Goal: Transaction & Acquisition: Purchase product/service

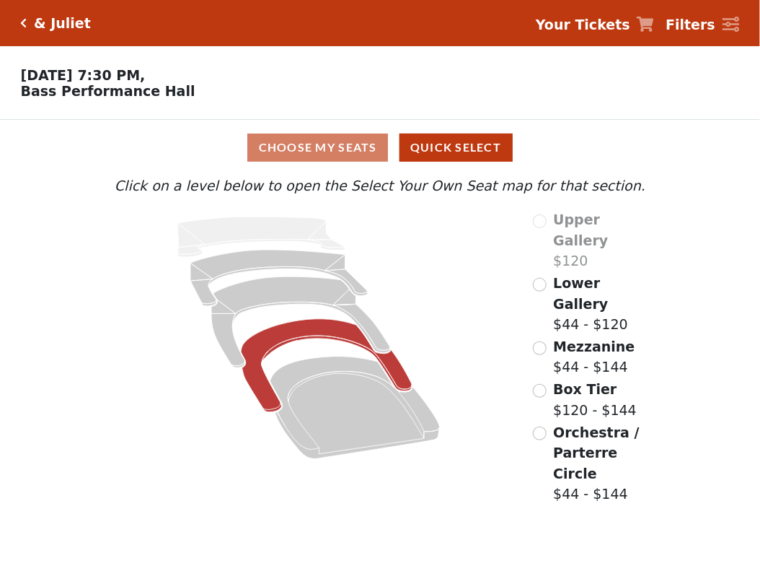
click at [310, 329] on icon at bounding box center [326, 365] width 171 height 93
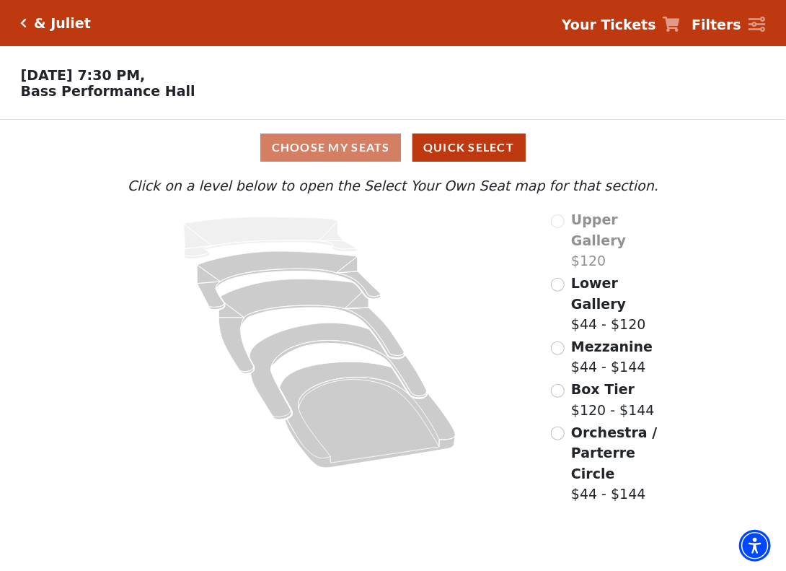
drag, startPoint x: 784, startPoint y: 237, endPoint x: 765, endPoint y: 246, distance: 21.0
click at [782, 239] on div "Choose My Seats Quick Select Current Level Click on a level below to open the S…" at bounding box center [393, 313] width 786 height 386
click at [555, 341] on input "Mezzanine$44 - $144\a" at bounding box center [558, 348] width 14 height 14
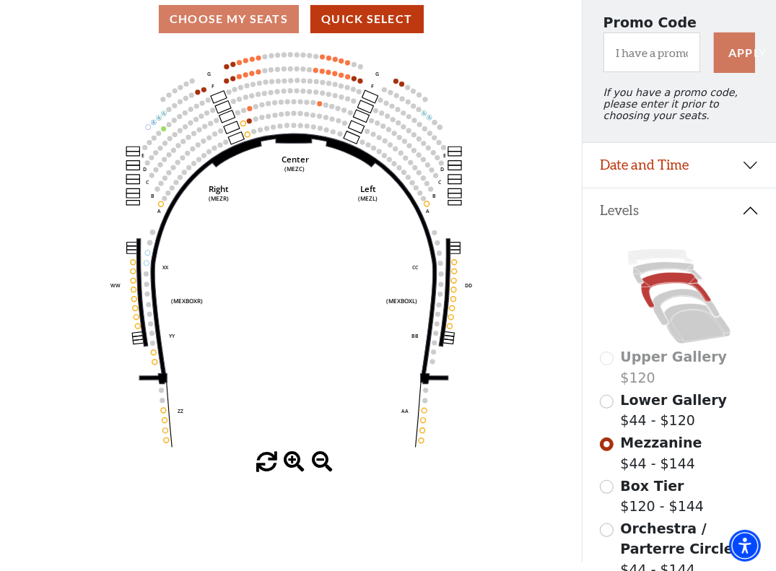
scroll to position [323, 0]
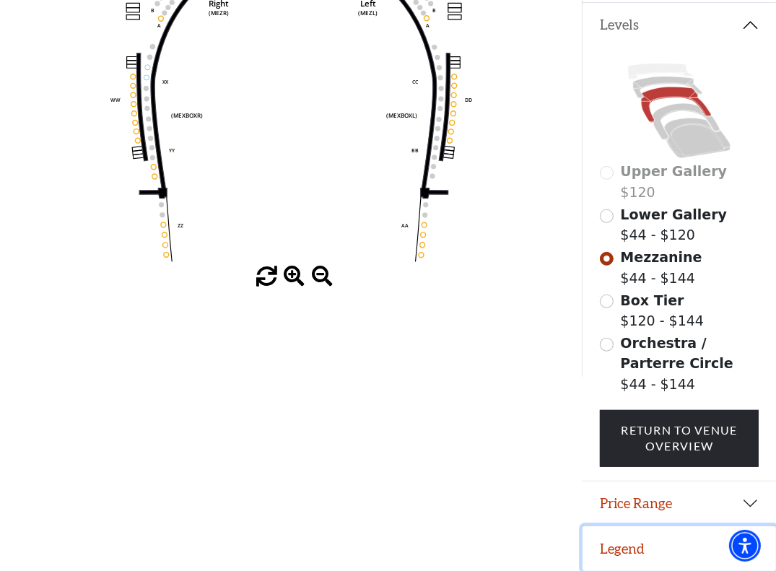
click at [646, 542] on button "Legend" at bounding box center [678, 548] width 193 height 45
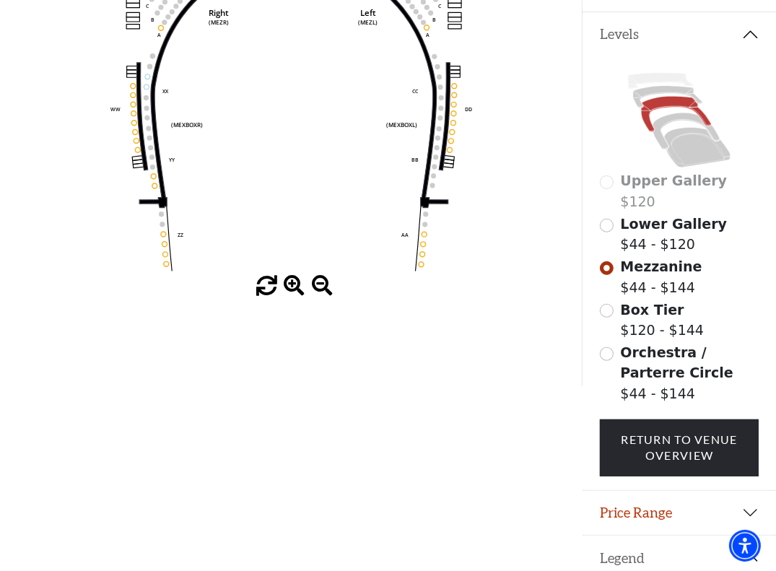
scroll to position [16, 0]
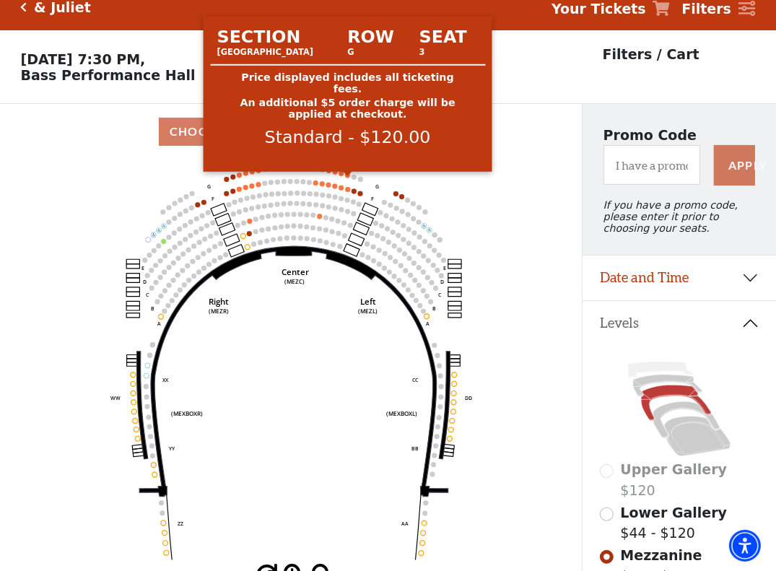
click at [349, 176] on div at bounding box center [347, 175] width 11 height 6
click at [348, 178] on circle at bounding box center [347, 175] width 5 height 5
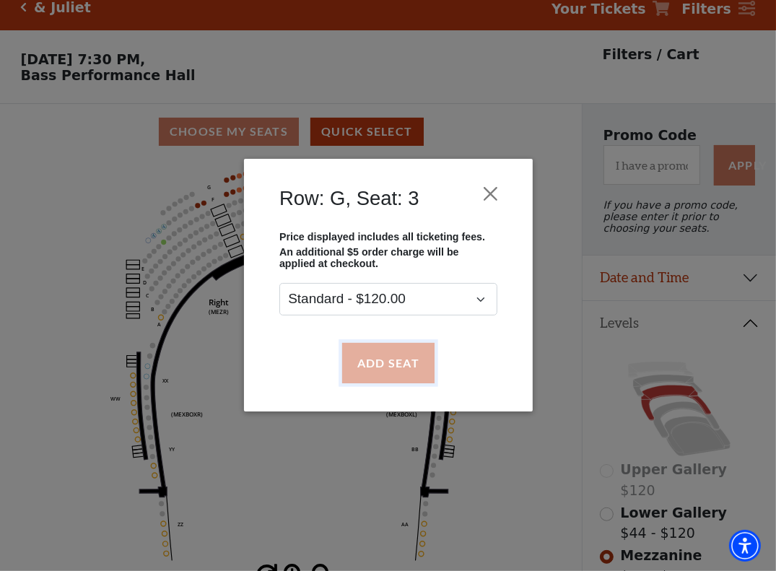
click at [399, 365] on button "Add Seat" at bounding box center [387, 363] width 92 height 40
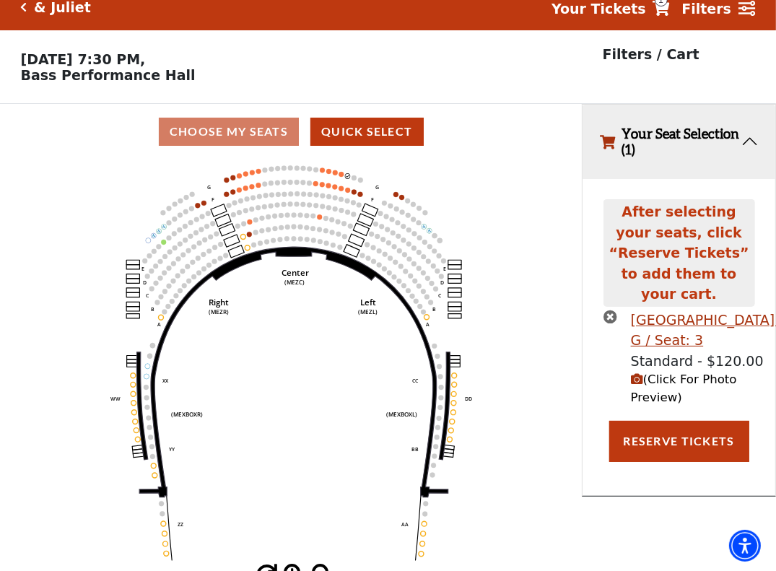
scroll to position [0, 0]
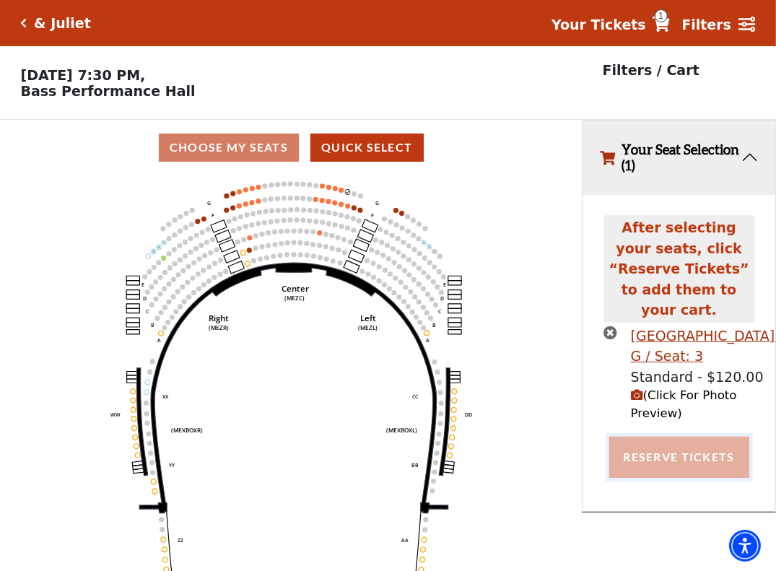
click at [652, 447] on button "Reserve Tickets" at bounding box center [679, 457] width 140 height 40
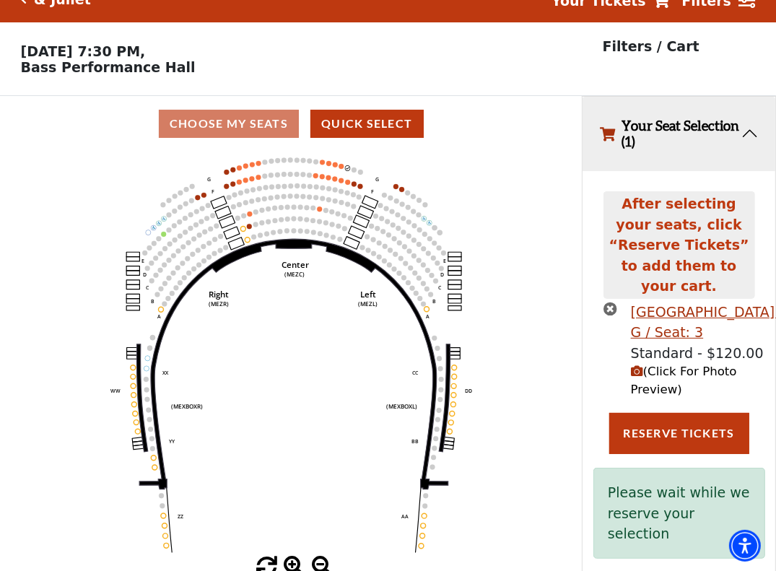
scroll to position [35, 0]
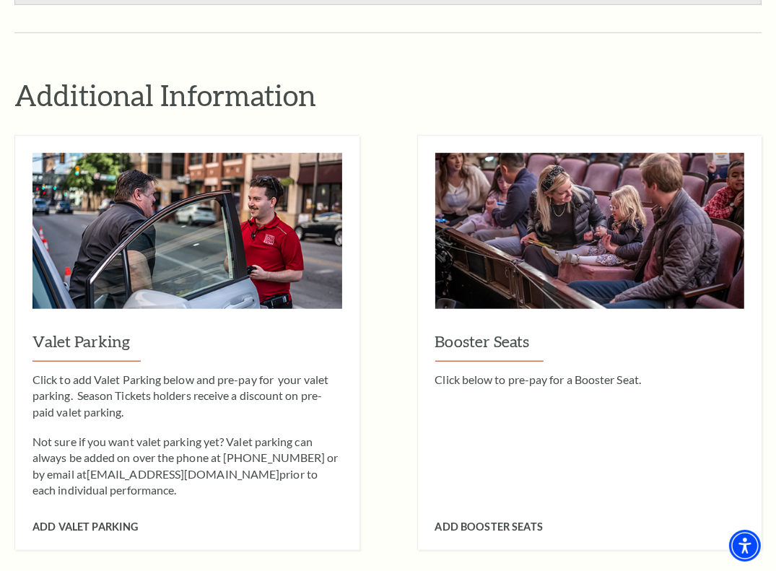
scroll to position [851, 0]
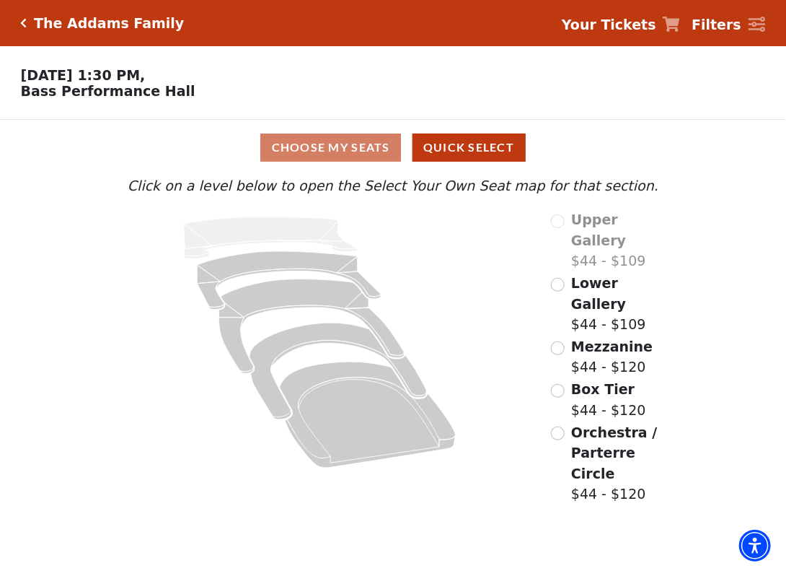
click at [612, 338] on span "Mezzanine" at bounding box center [612, 346] width 82 height 16
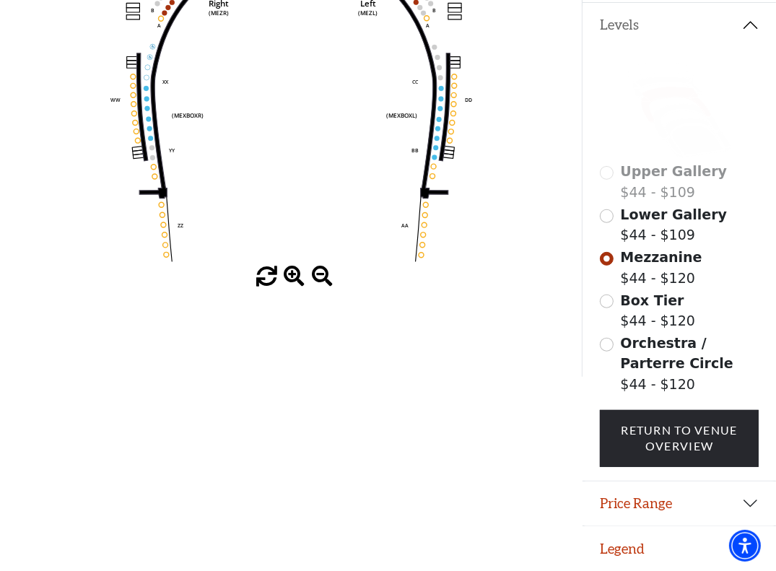
scroll to position [323, 0]
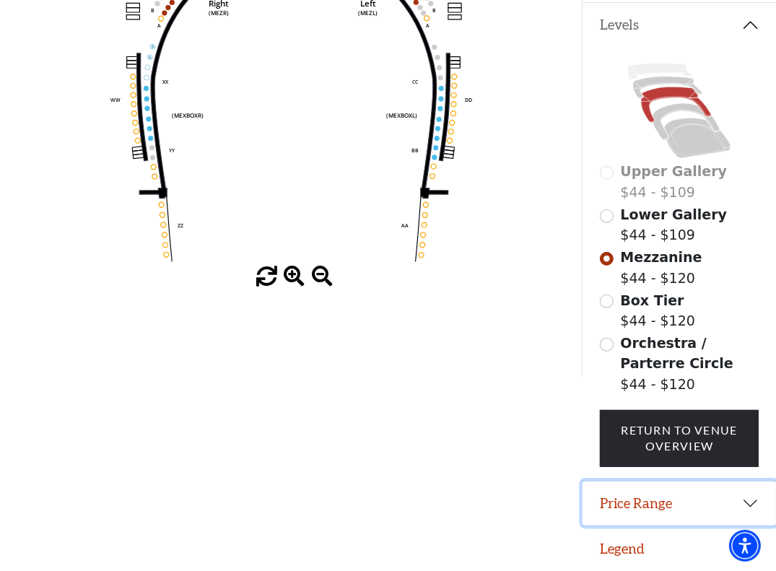
click at [712, 504] on button "Price Range" at bounding box center [678, 503] width 193 height 45
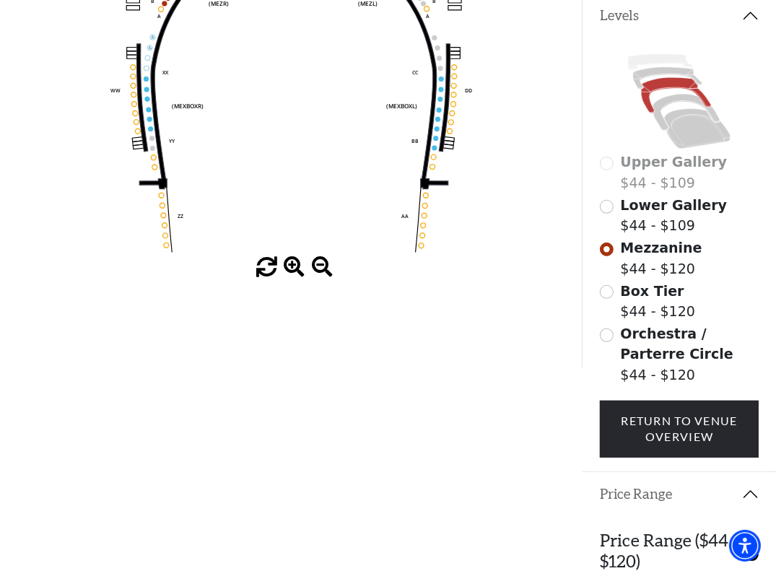
click at [742, 27] on button "Levels" at bounding box center [678, 16] width 193 height 45
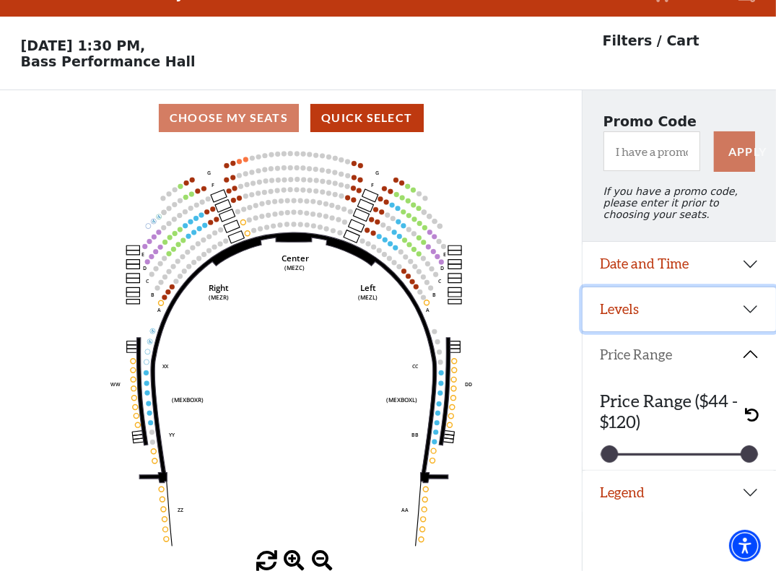
scroll to position [35, 0]
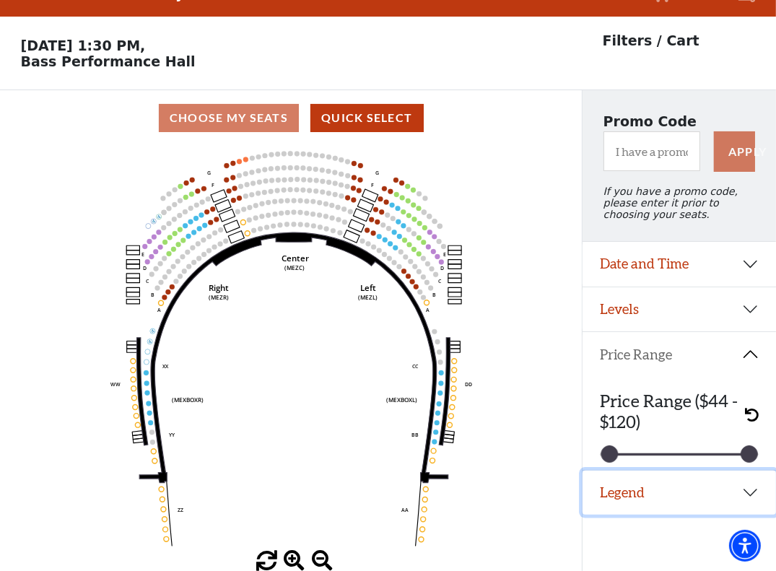
click at [742, 494] on button "Legend" at bounding box center [678, 492] width 193 height 45
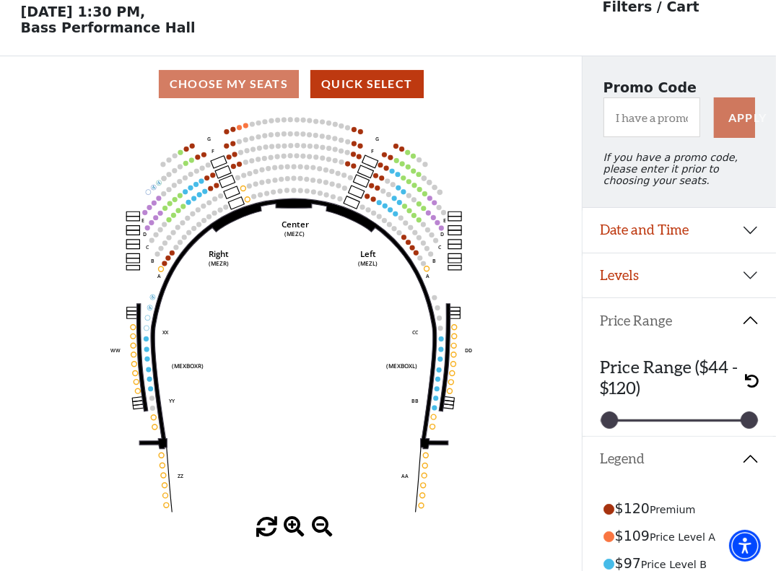
scroll to position [0, 0]
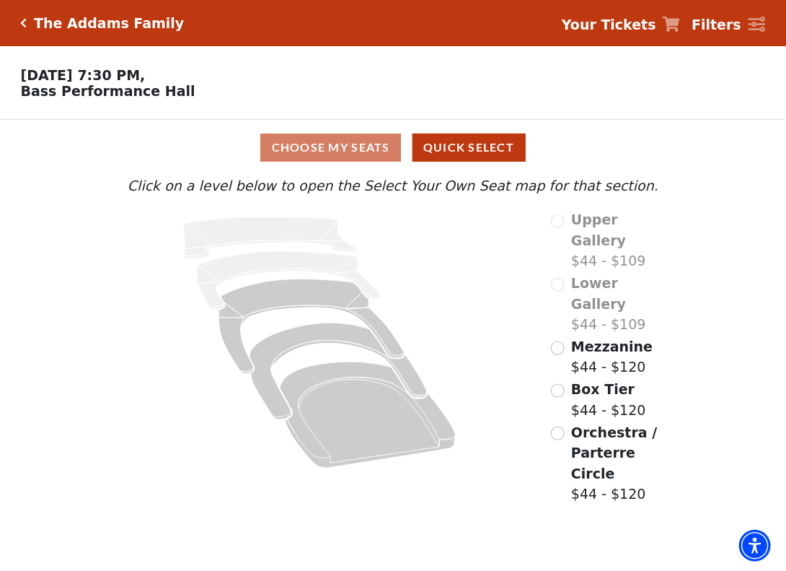
click at [785, 200] on div "Choose My Seats Quick Select Current Level Click on a level below to open the S…" at bounding box center [393, 313] width 786 height 386
click at [598, 338] on span "Mezzanine" at bounding box center [612, 346] width 82 height 16
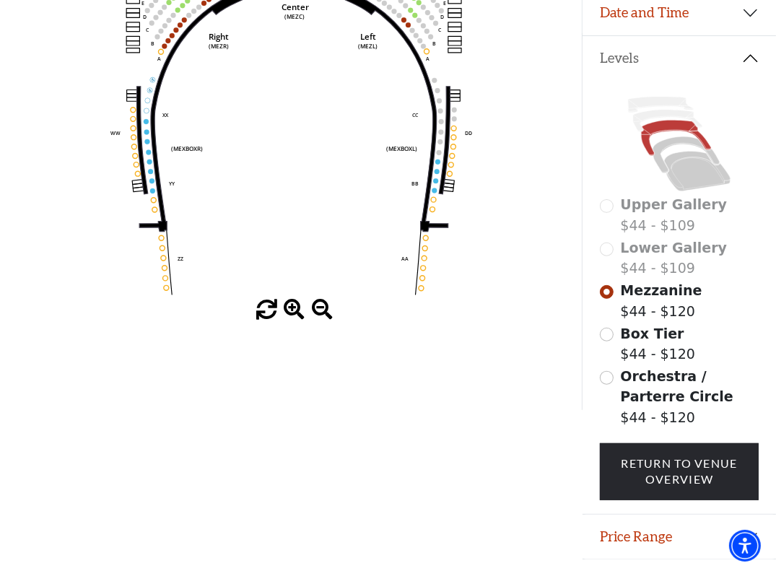
scroll to position [323, 0]
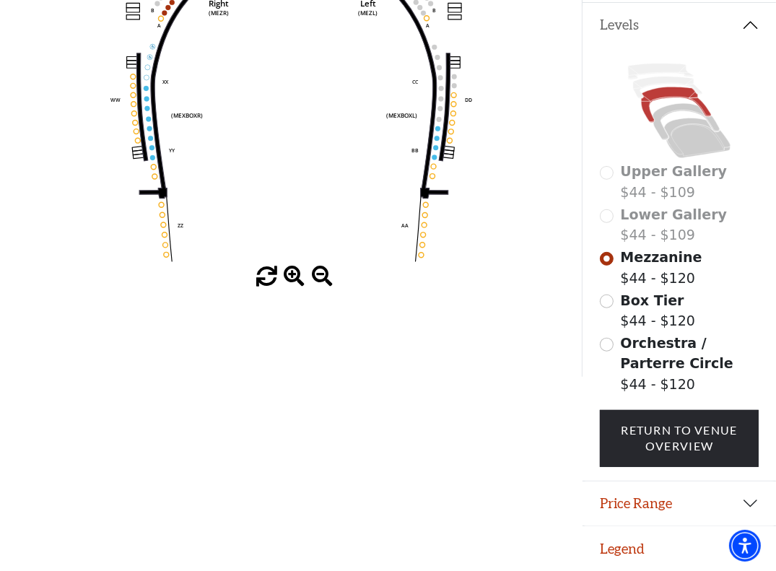
click at [747, 20] on button "Levels" at bounding box center [678, 25] width 193 height 45
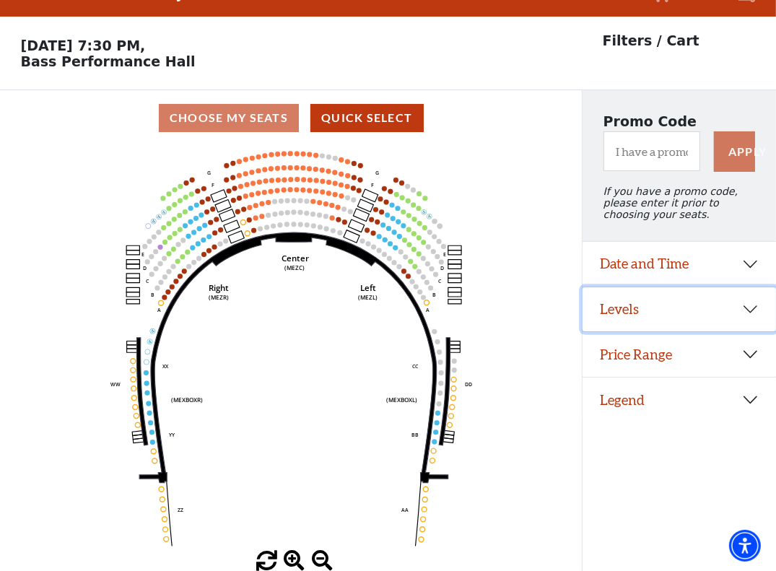
scroll to position [35, 0]
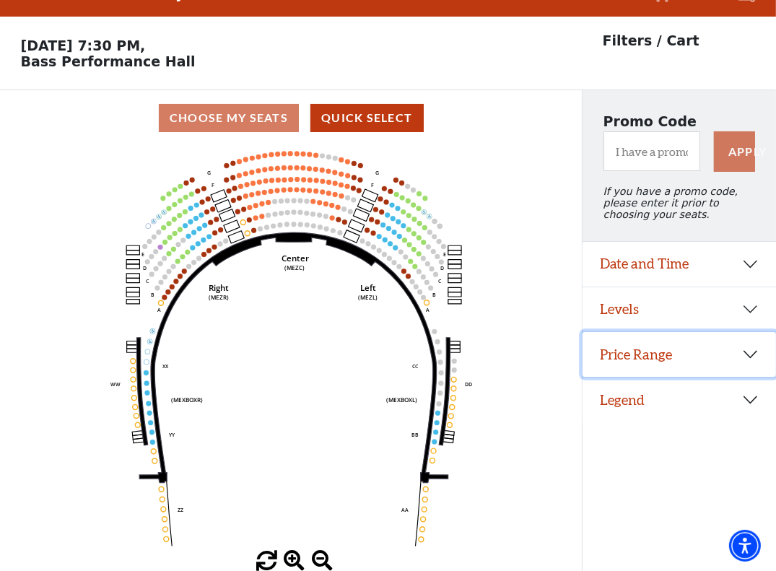
click at [720, 361] on button "Price Range" at bounding box center [678, 354] width 193 height 45
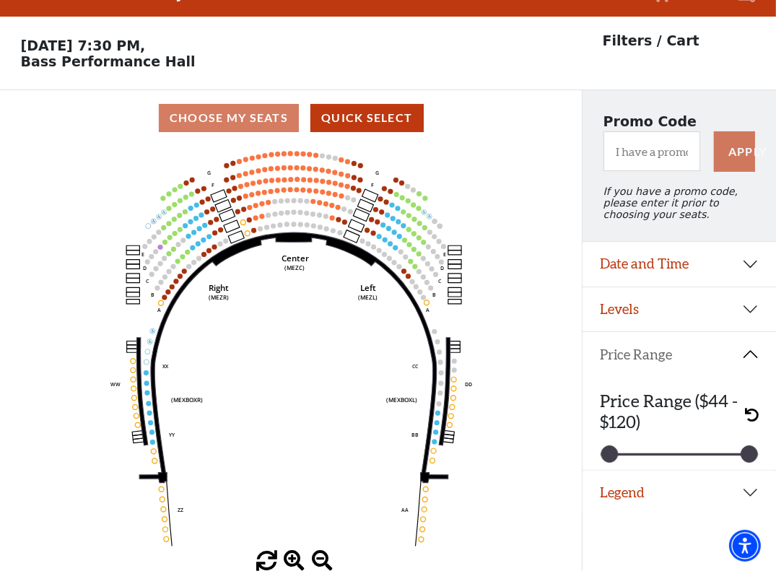
click at [719, 353] on button "Price Range" at bounding box center [678, 354] width 193 height 45
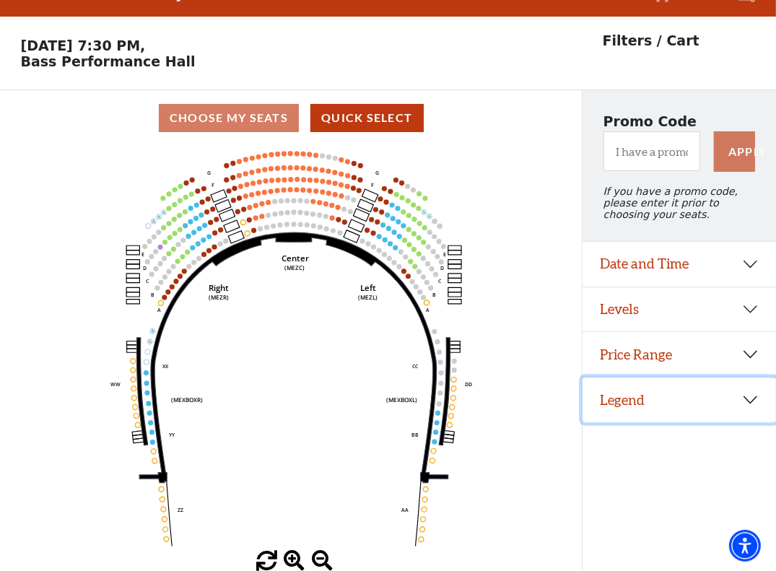
click at [735, 398] on button "Legend" at bounding box center [678, 399] width 193 height 45
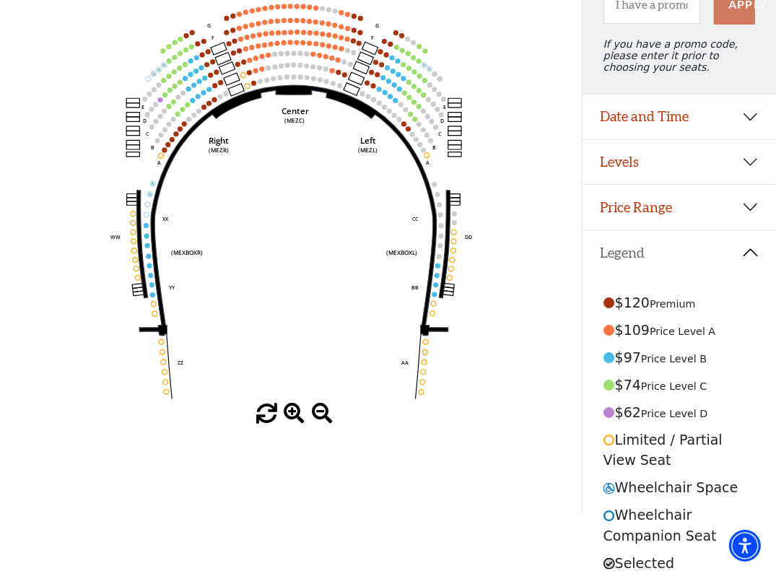
scroll to position [0, 0]
